Goal: Find specific page/section: Locate a particular part of the current website

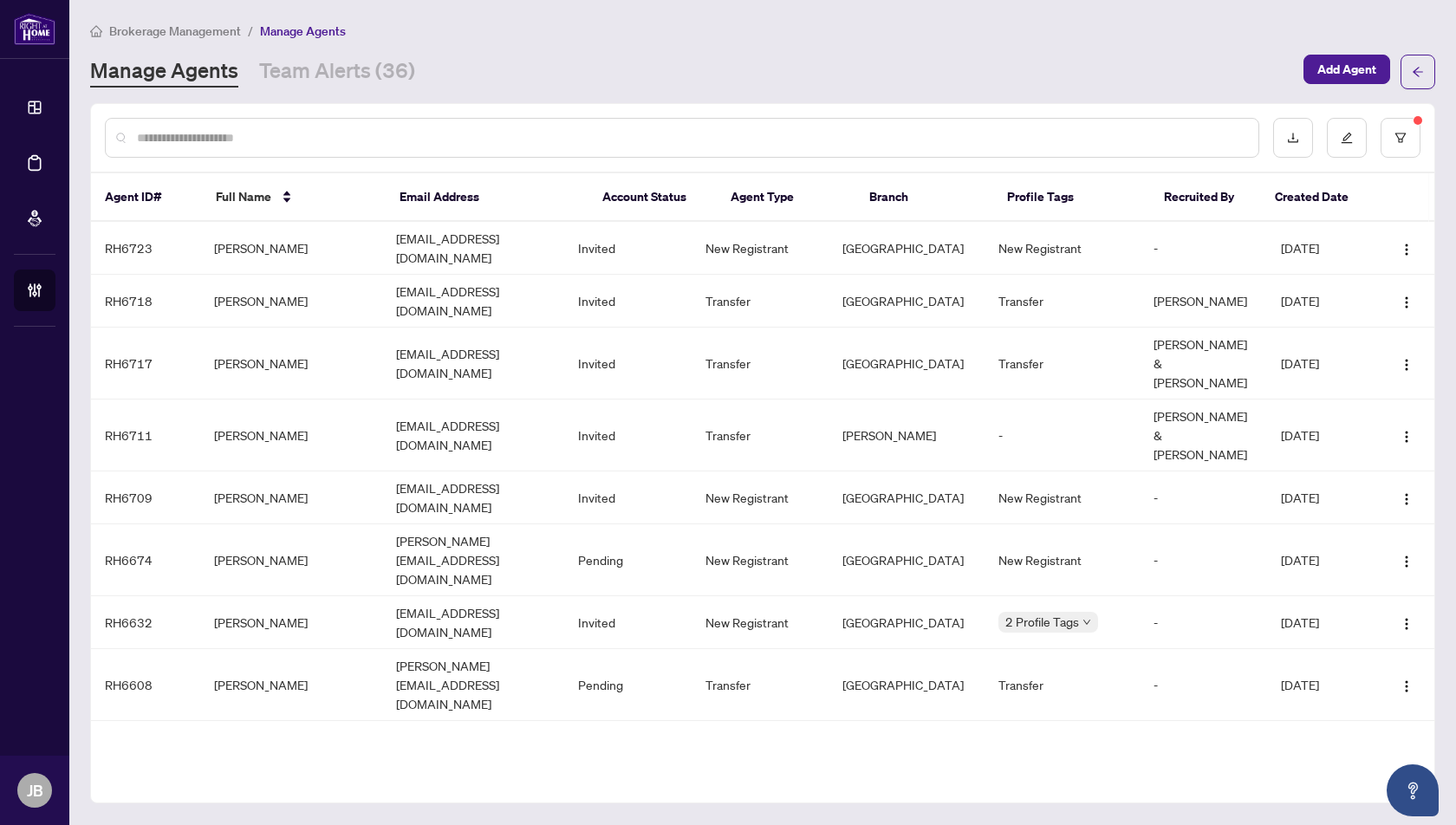
click at [662, 146] on div at bounding box center [682, 138] width 1155 height 39
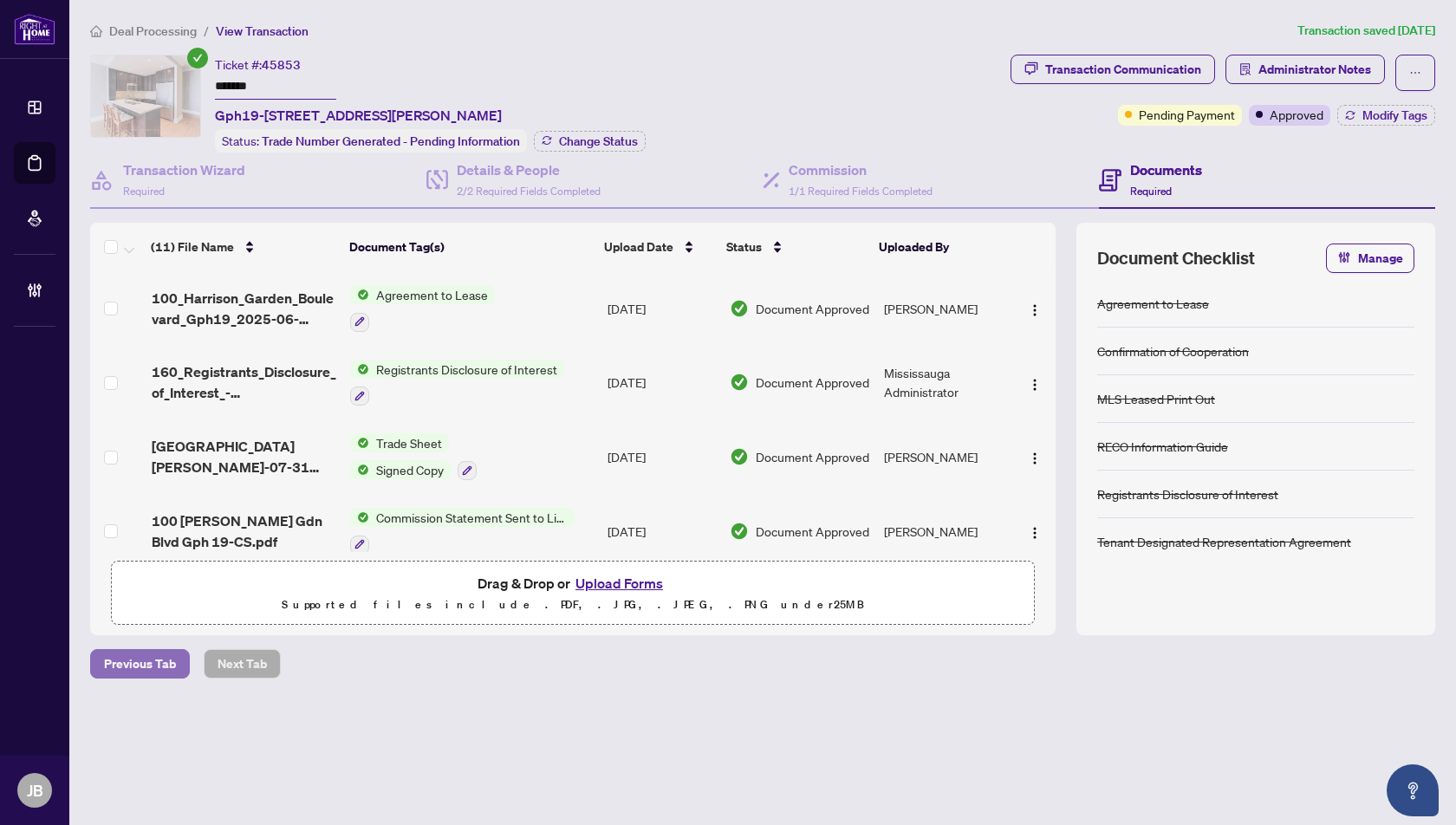
click at [148, 655] on span "Previous Tab" at bounding box center [139, 664] width 71 height 28
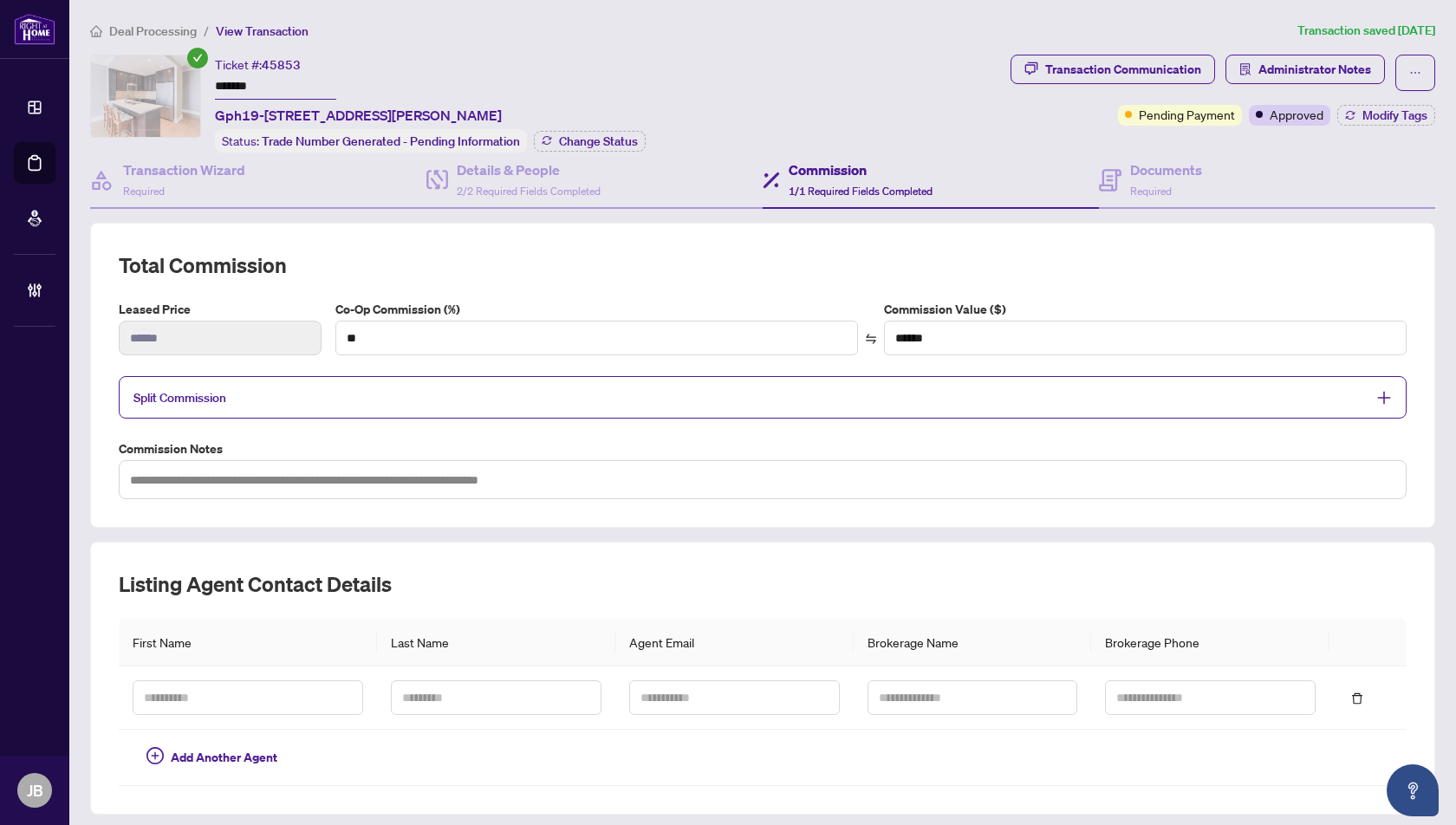
click at [262, 34] on span "View Transaction" at bounding box center [261, 31] width 93 height 16
click at [138, 28] on span "Deal Processing" at bounding box center [153, 31] width 88 height 16
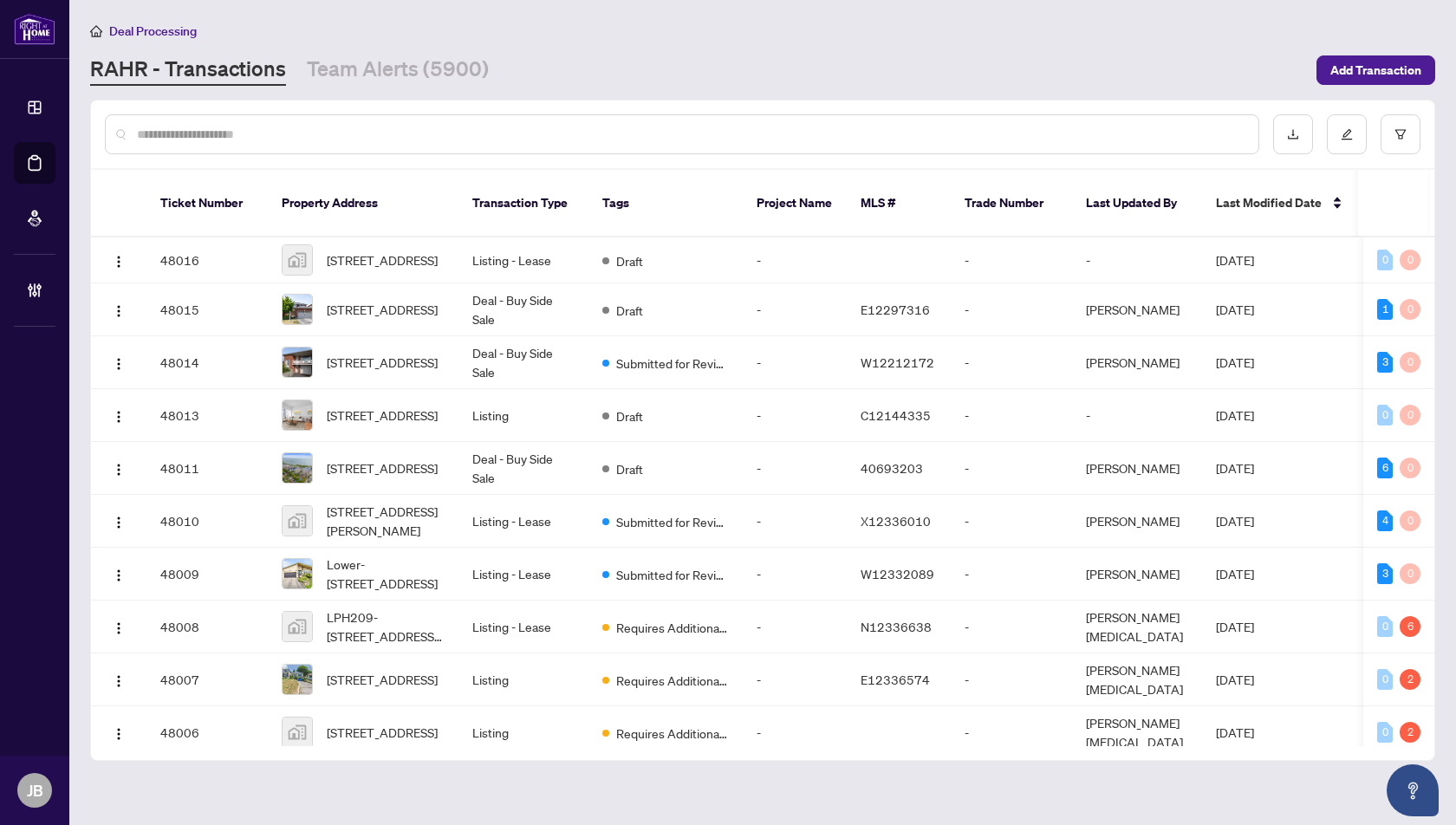
click at [159, 134] on input "text" at bounding box center [690, 134] width 1107 height 19
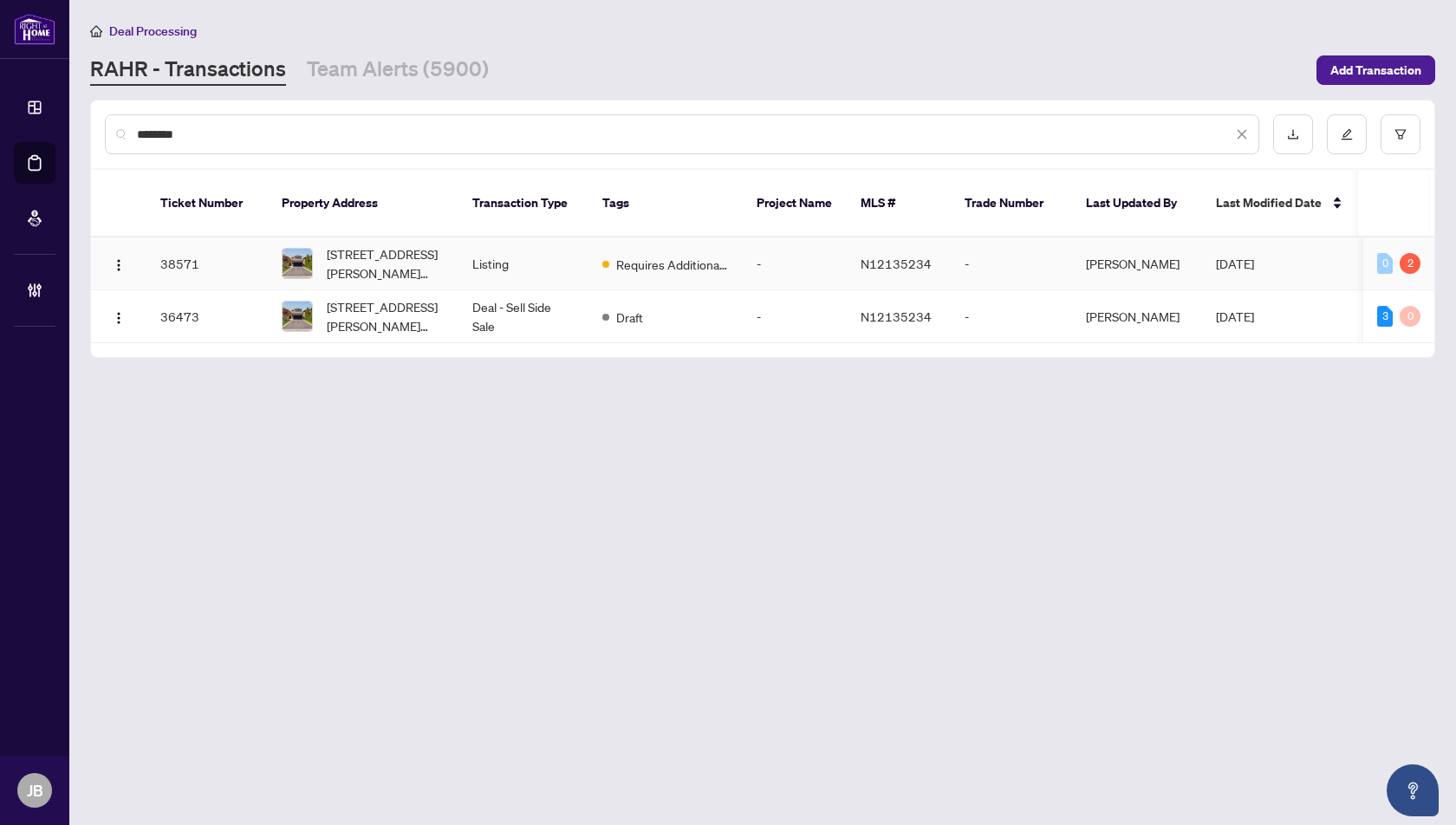
type input "********"
click at [297, 248] on img at bounding box center [297, 263] width 29 height 29
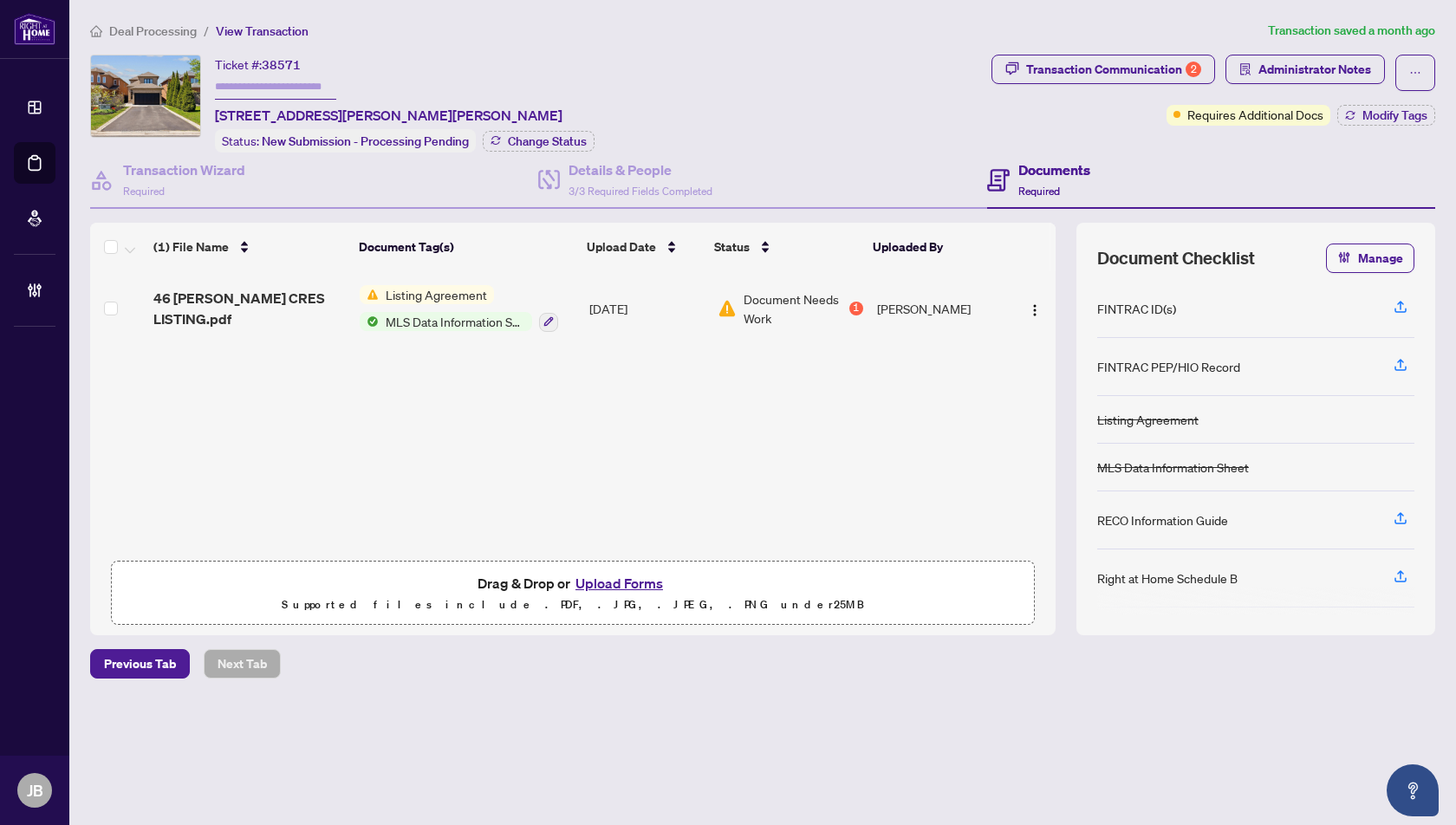
click at [251, 29] on span "View Transaction" at bounding box center [261, 31] width 93 height 16
click at [155, 28] on span "Deal Processing" at bounding box center [153, 31] width 88 height 16
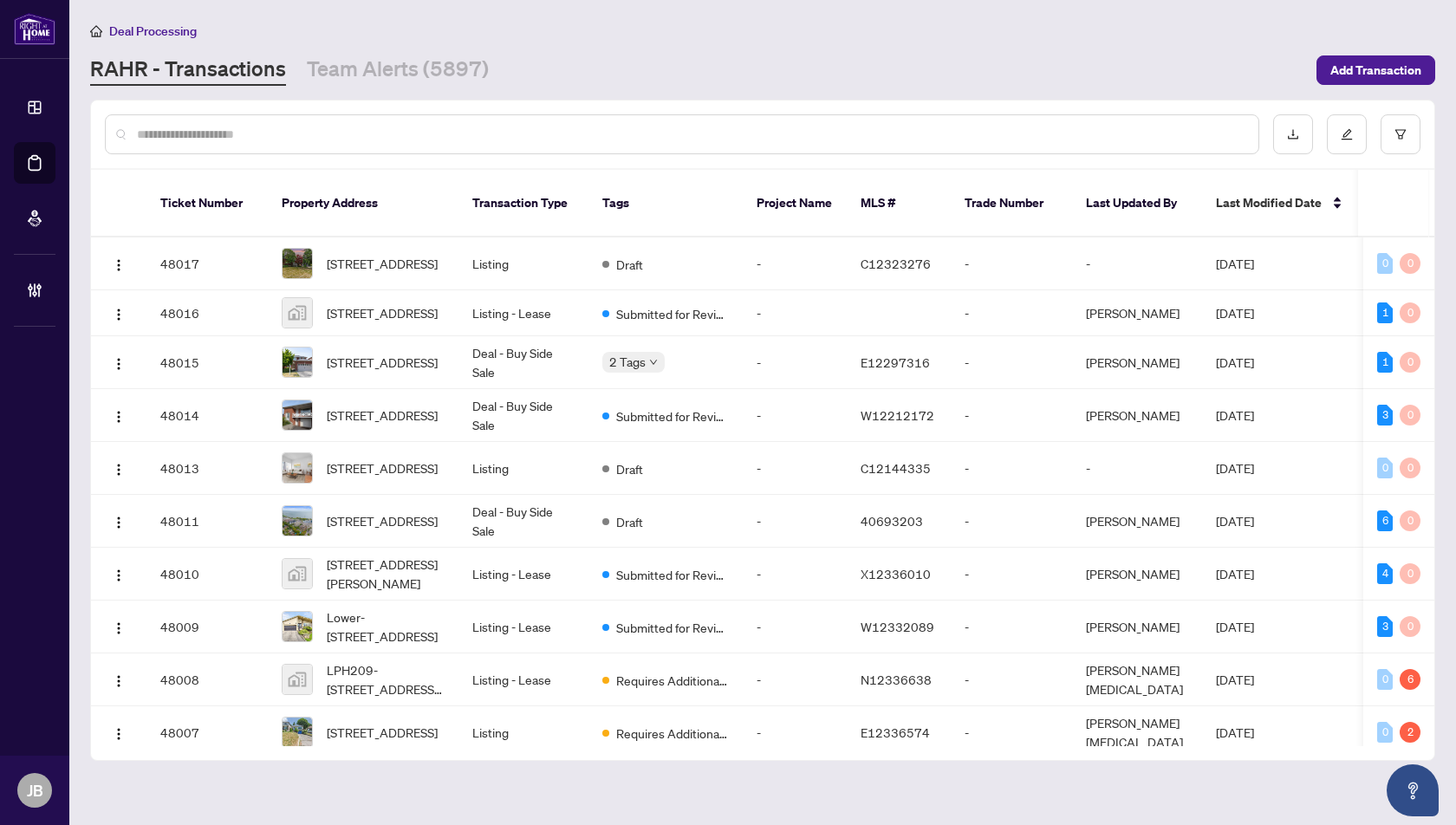
click at [203, 71] on link "RAHR - Transactions" at bounding box center [188, 71] width 196 height 31
click at [215, 135] on input "text" at bounding box center [690, 134] width 1107 height 19
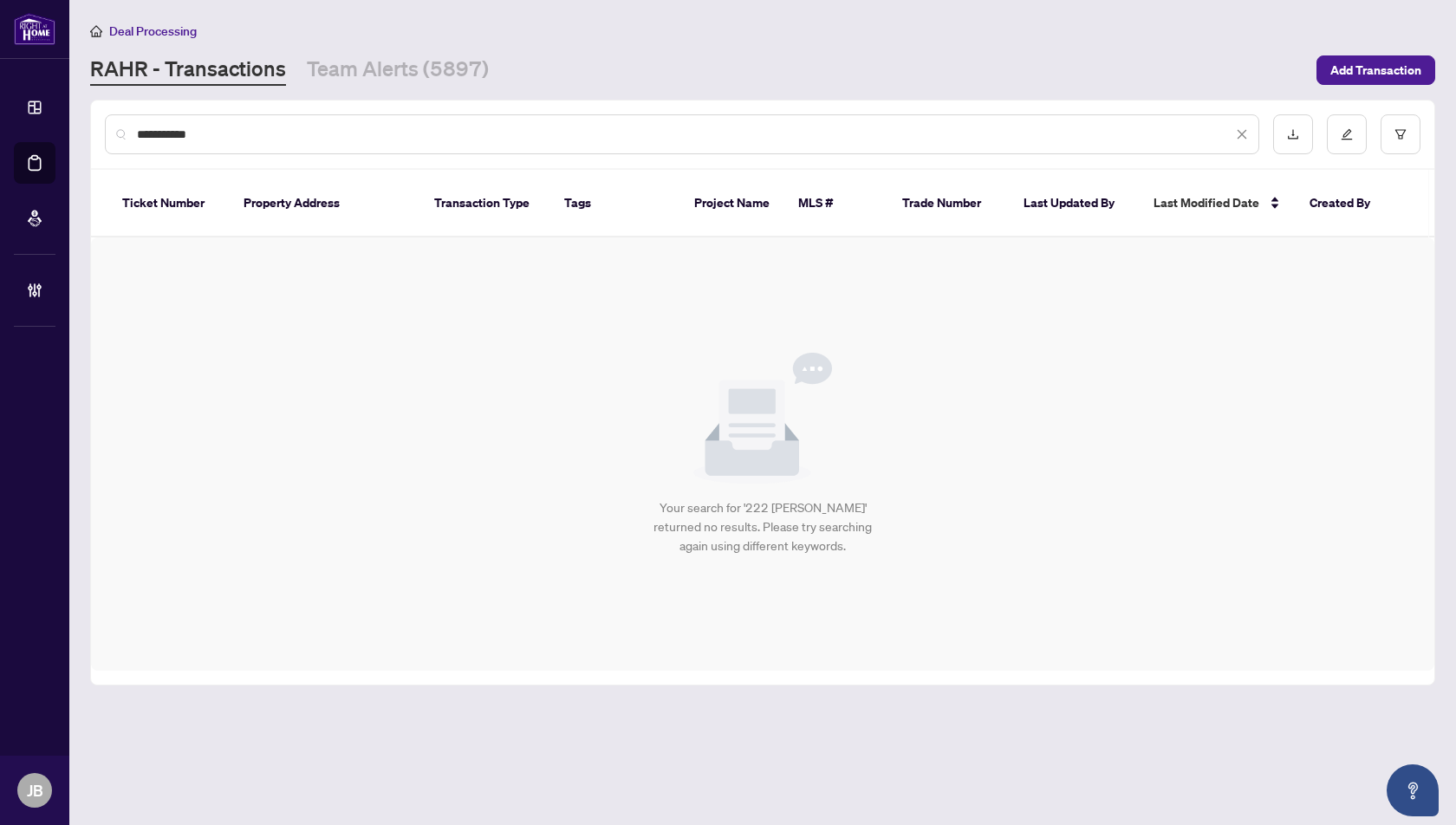
type input "**********"
click at [242, 72] on link "RAHR - Transactions" at bounding box center [188, 71] width 196 height 31
click at [144, 28] on span "Deal Processing" at bounding box center [153, 31] width 88 height 16
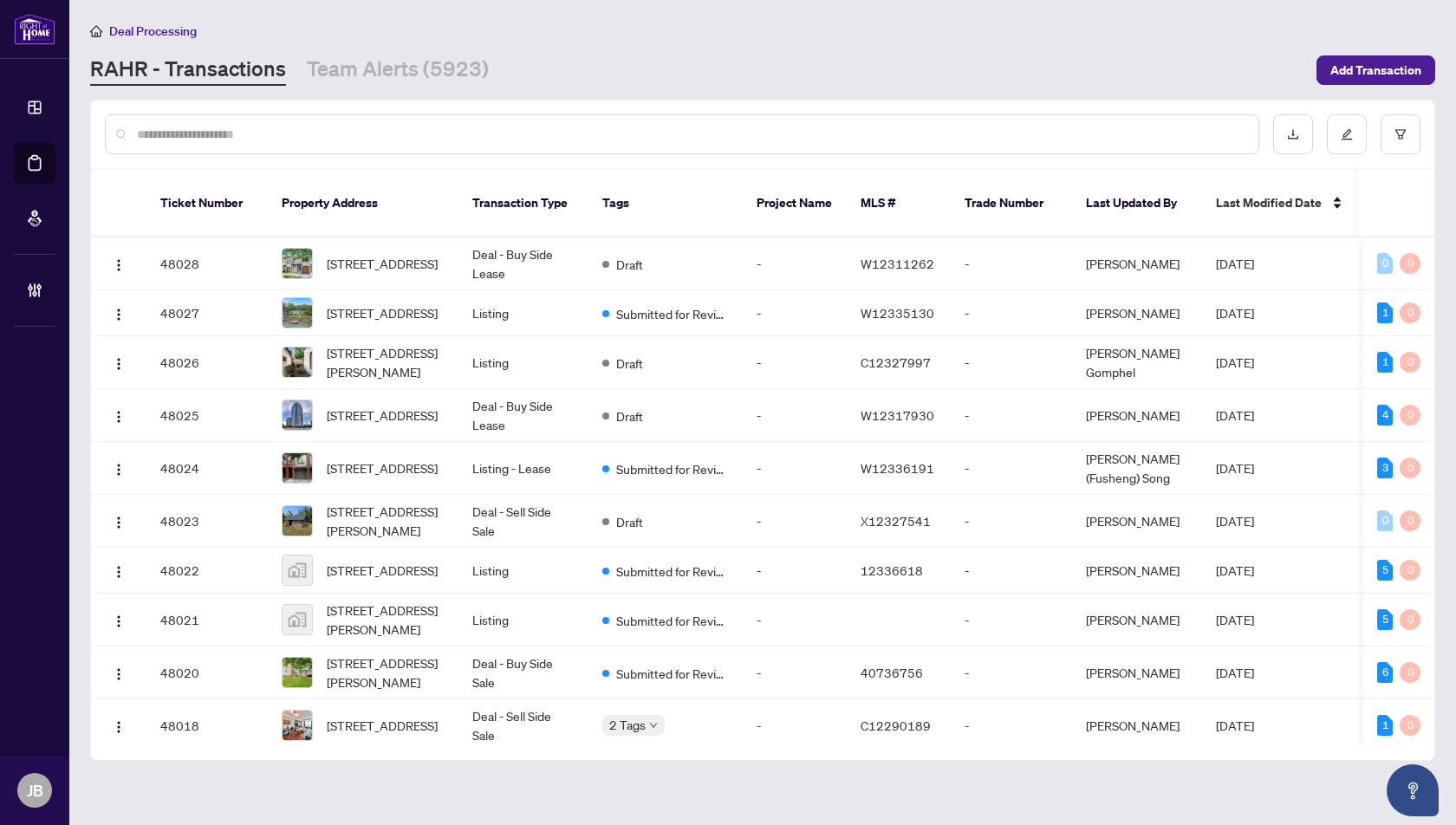
click at [183, 122] on div at bounding box center [682, 134] width 1155 height 39
click at [172, 136] on input "text" at bounding box center [690, 134] width 1107 height 19
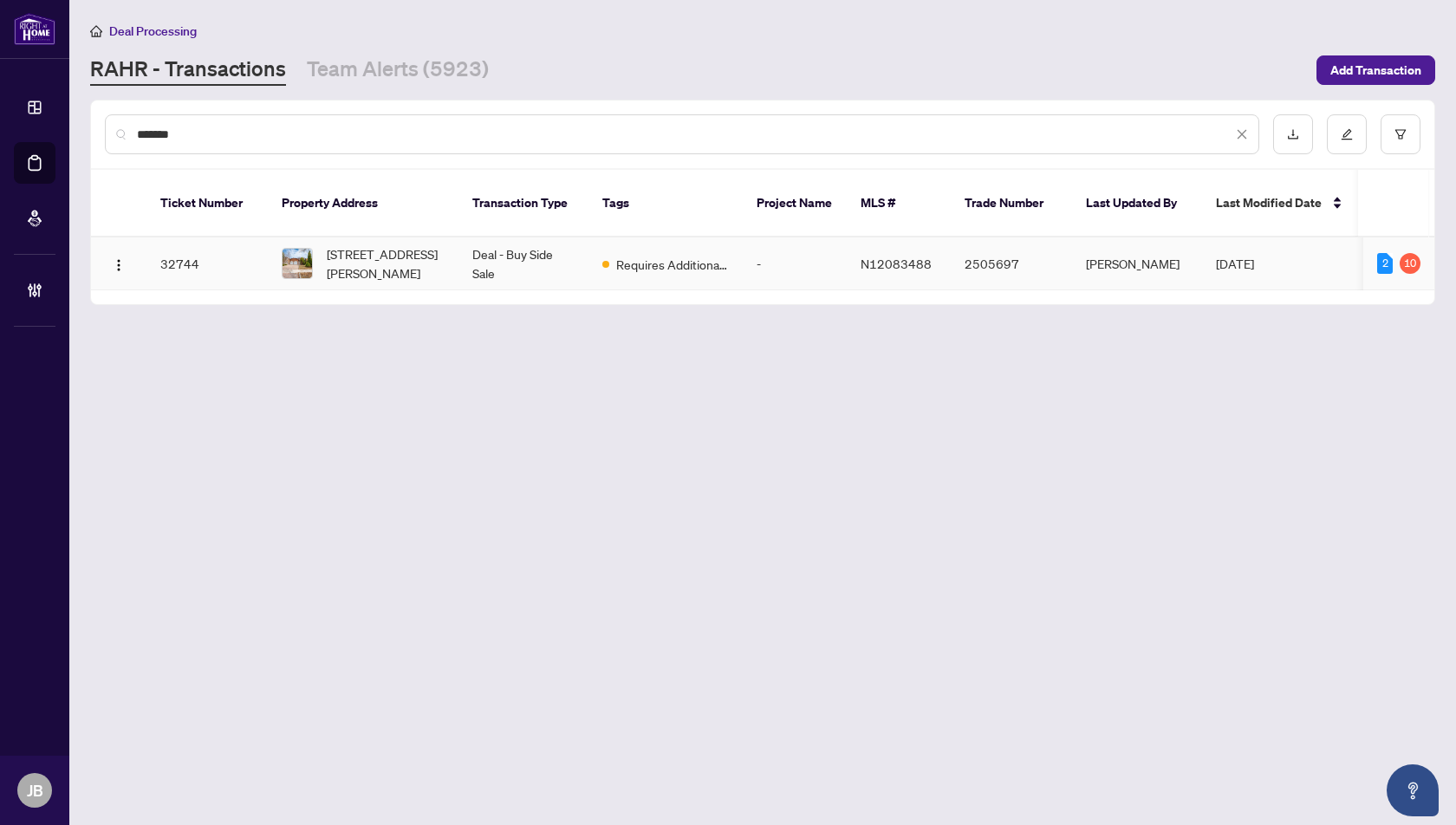
type input "*******"
click at [367, 245] on span "[STREET_ADDRESS][PERSON_NAME]" at bounding box center [385, 264] width 118 height 38
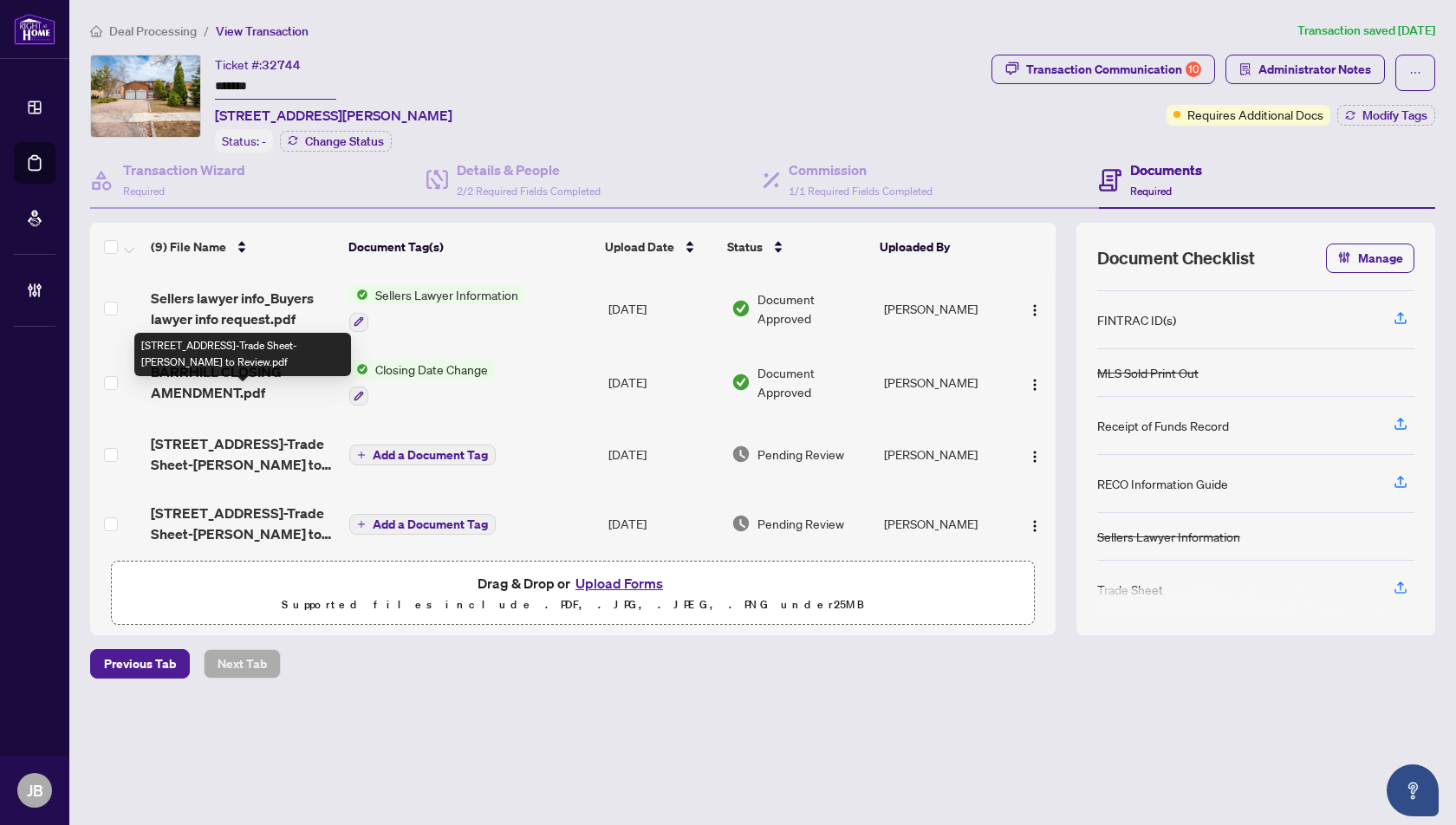
scroll to position [375, 0]
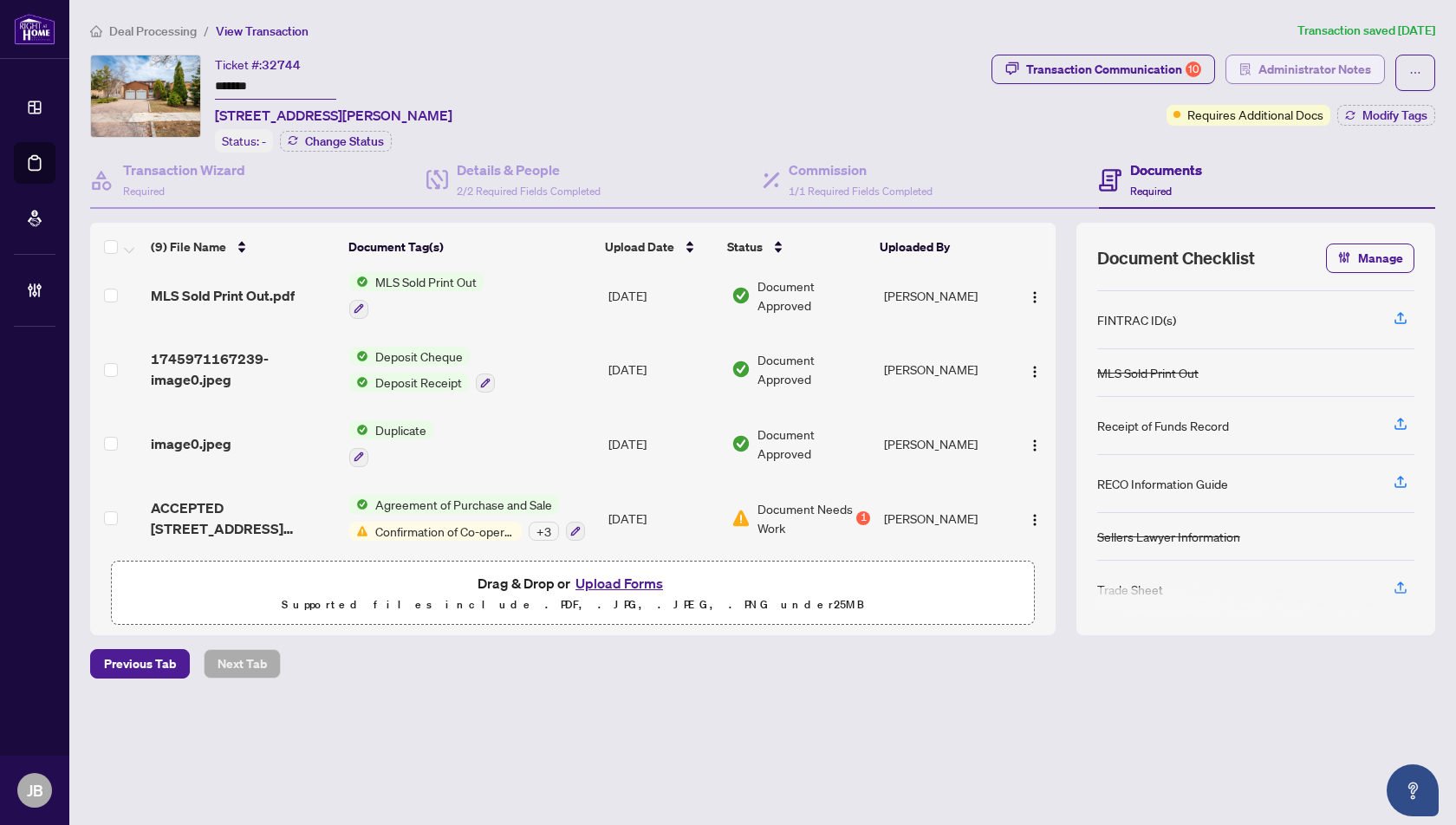
click at [1293, 65] on span "Administrator Notes" at bounding box center [1314, 70] width 113 height 28
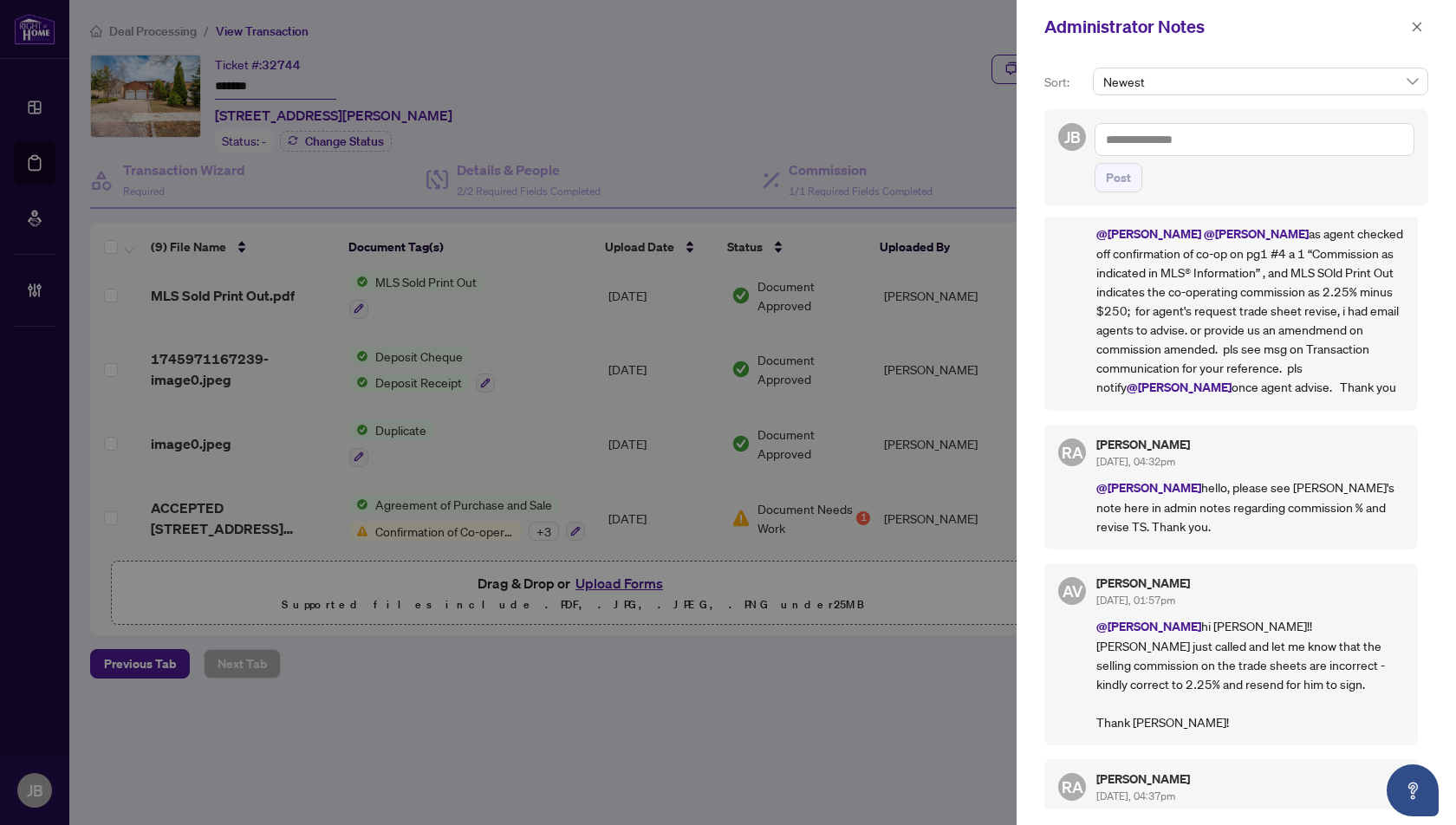
scroll to position [56, 0]
